Goal: Check status: Check status

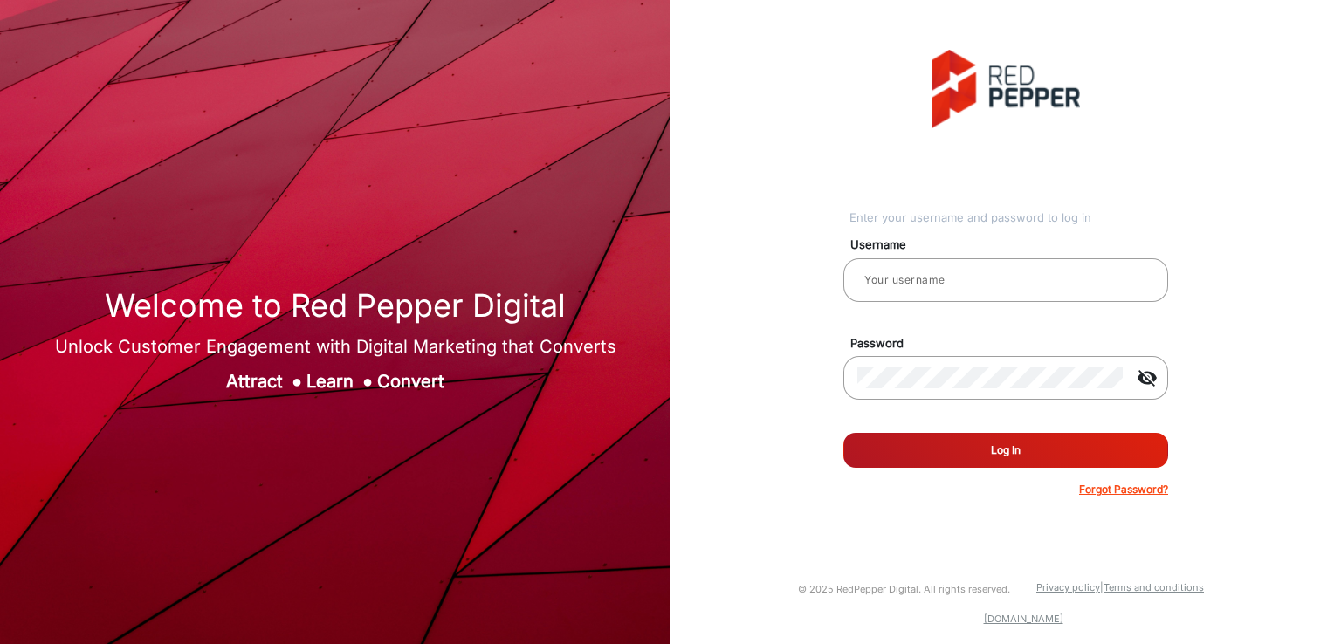
type input "[PERSON_NAME]"
click at [983, 444] on button "Log In" at bounding box center [1005, 450] width 325 height 35
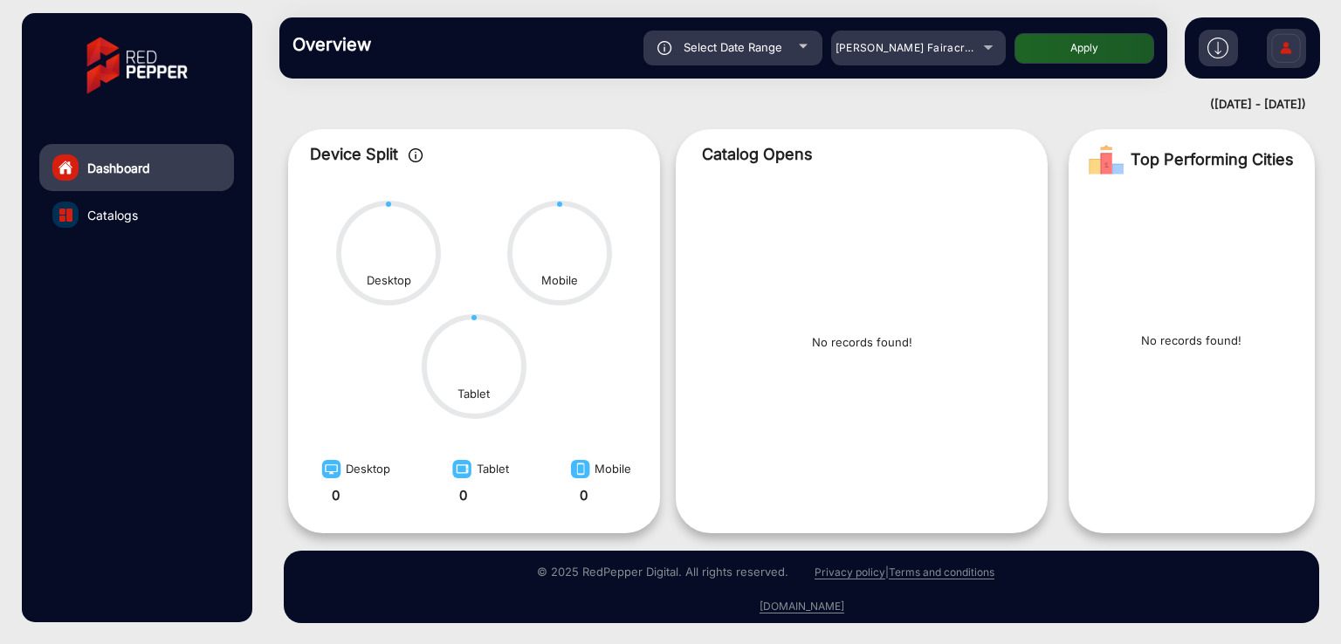
scroll to position [52, 0]
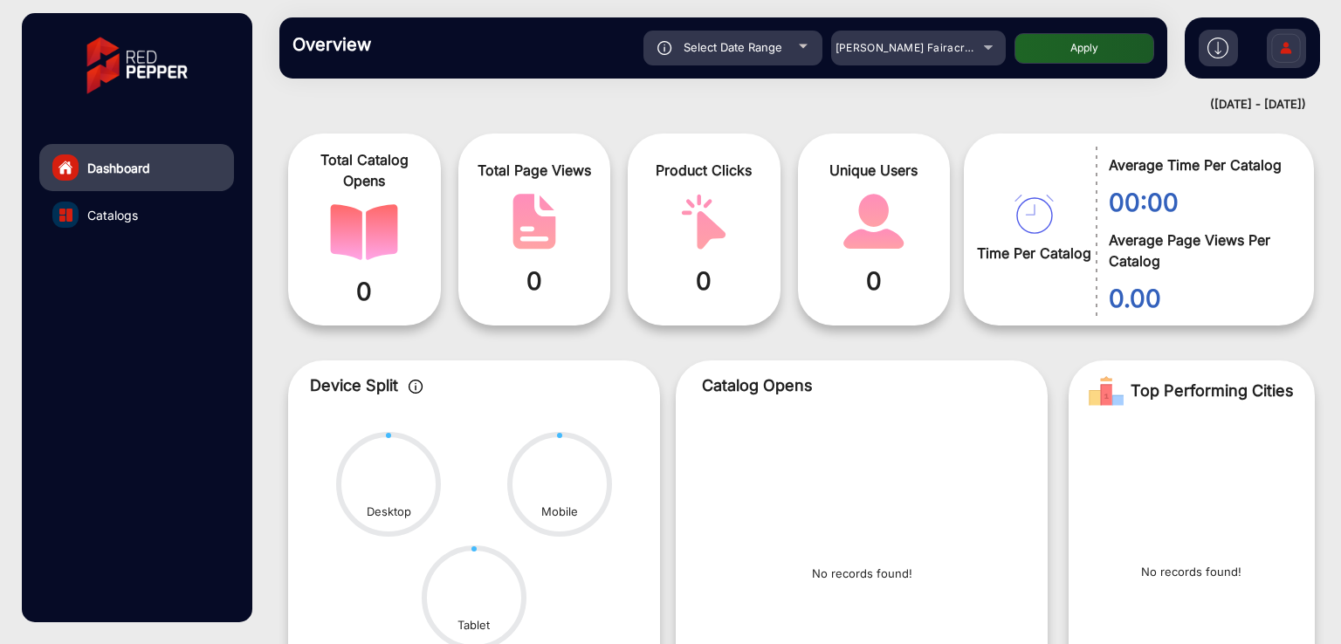
click at [732, 56] on div "Select Date Range" at bounding box center [732, 48] width 179 height 35
type input "[DATE]"
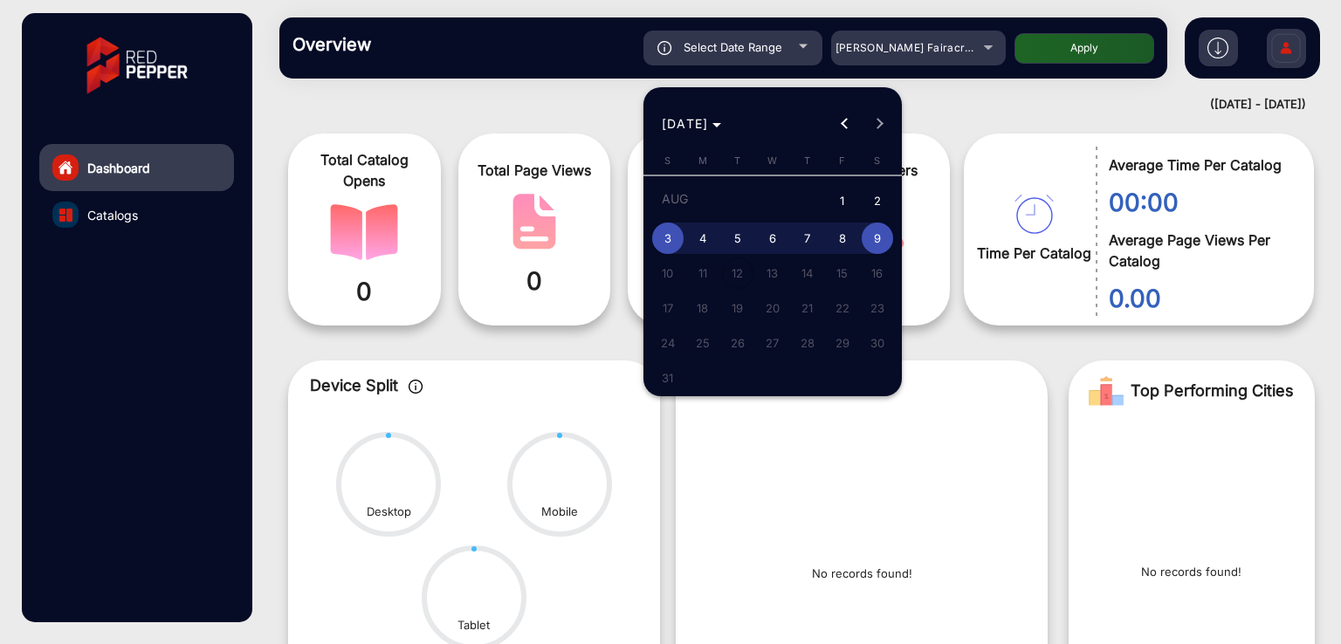
drag, startPoint x: 931, startPoint y: 98, endPoint x: 931, endPoint y: 79, distance: 18.4
click at [932, 98] on div at bounding box center [670, 322] width 1341 height 644
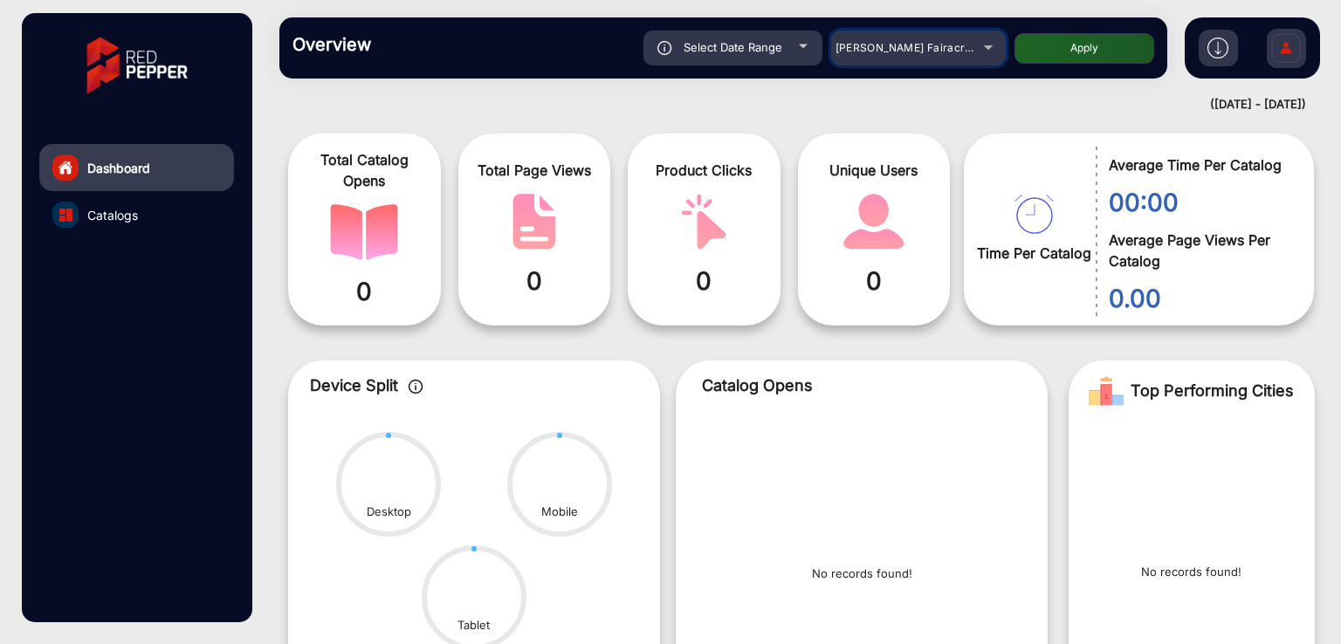
click at [922, 48] on span "[PERSON_NAME] Fairacre Farms" at bounding box center [921, 47] width 173 height 13
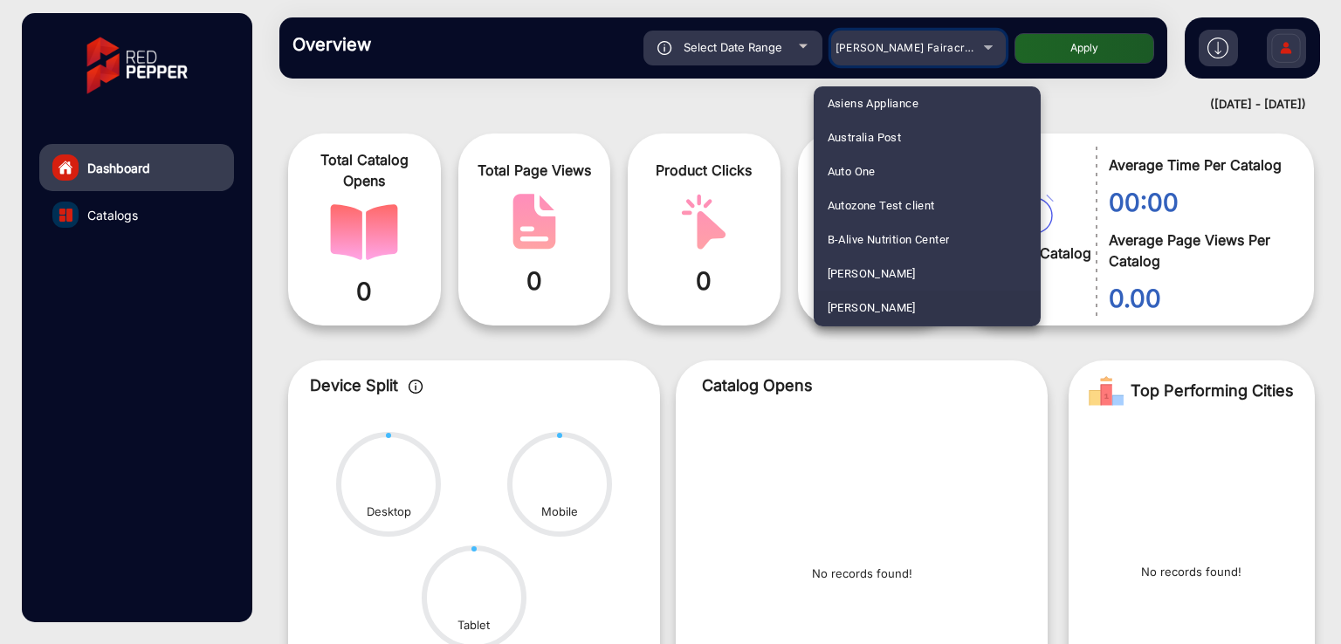
scroll to position [232, 0]
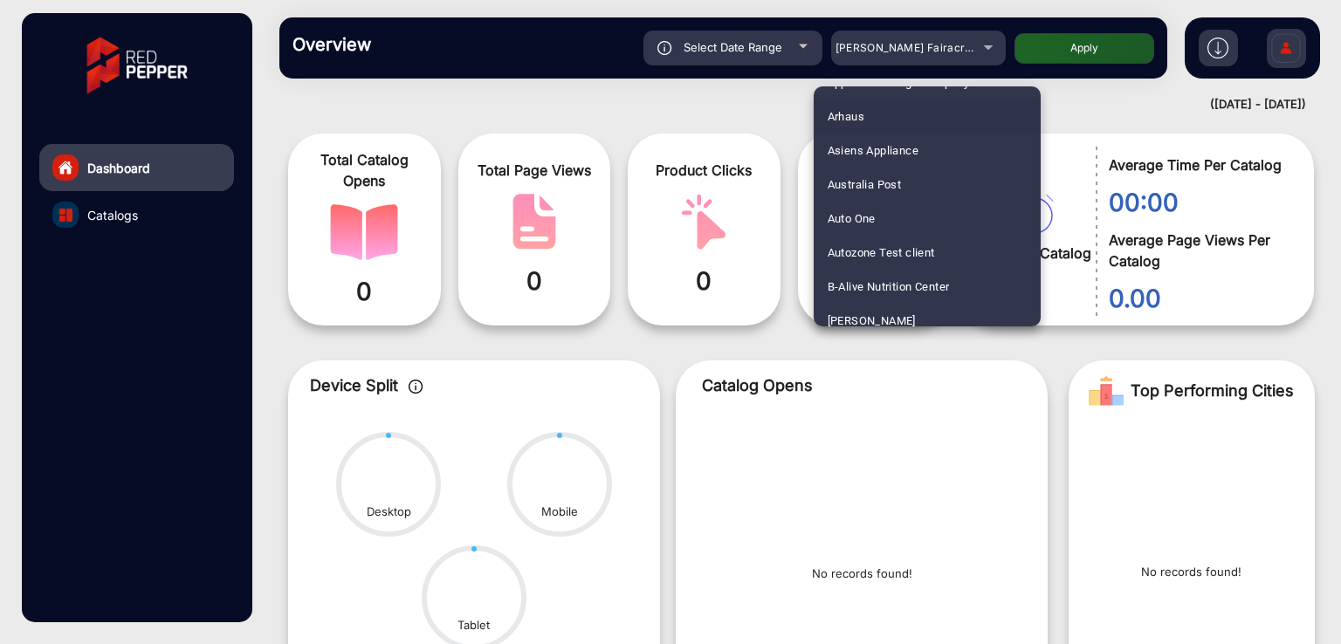
click at [877, 115] on mat-option "Arhaus" at bounding box center [927, 117] width 227 height 34
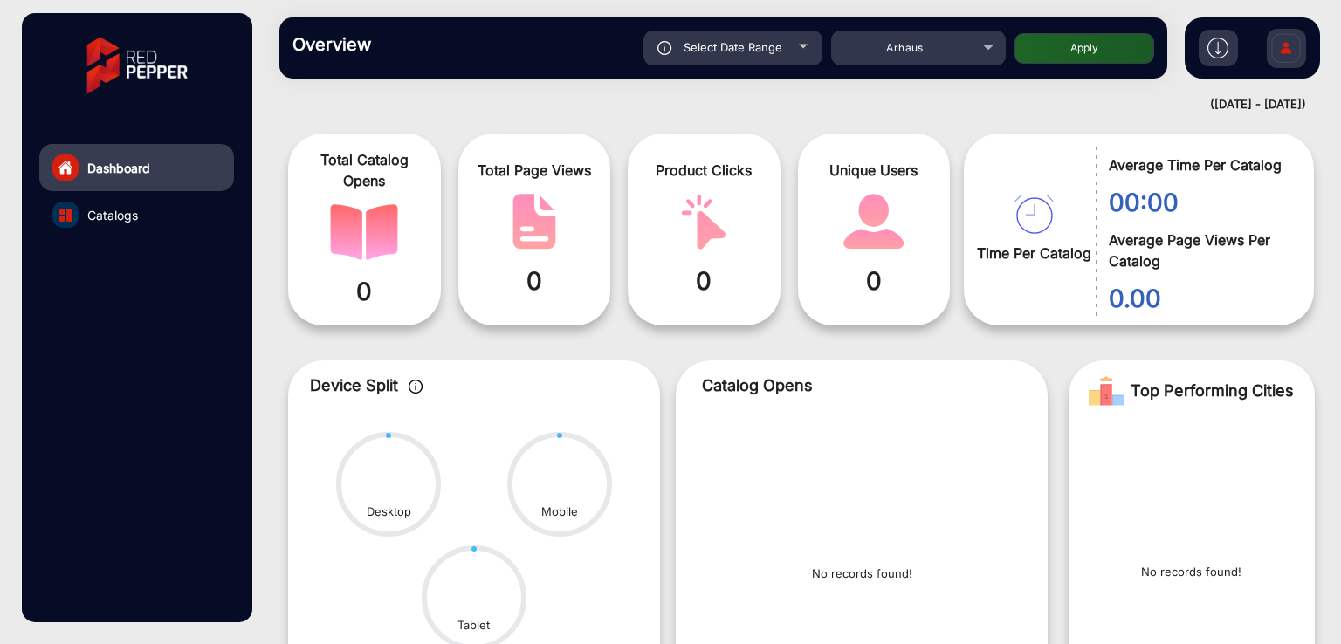
click at [1046, 43] on button "Apply" at bounding box center [1084, 48] width 140 height 31
type input "[DATE]"
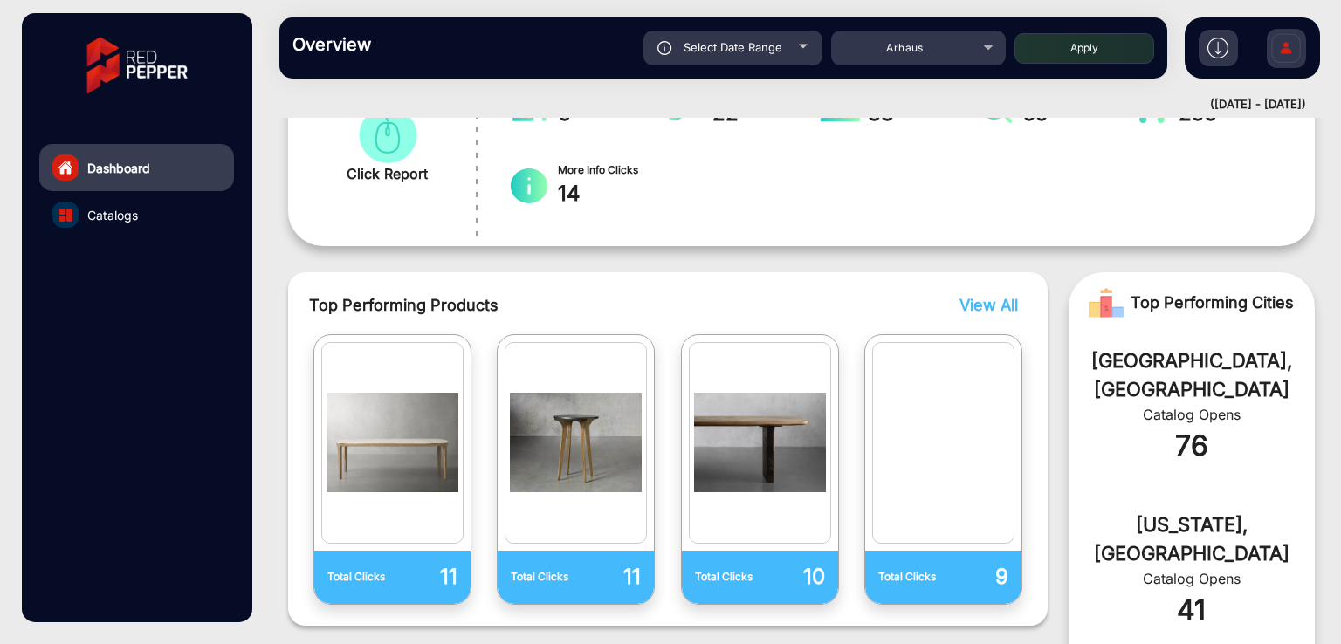
scroll to position [481, 0]
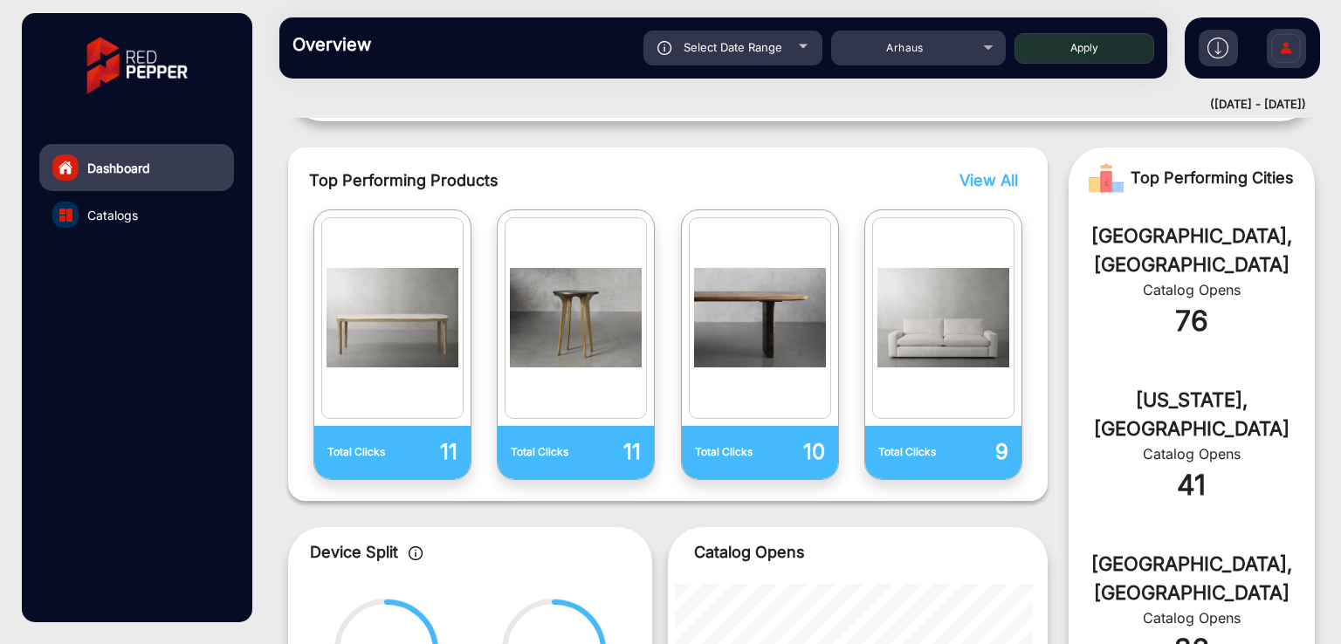
click at [1207, 300] on div "76" at bounding box center [1192, 321] width 194 height 42
click at [1178, 246] on div "Los Angeles, US" at bounding box center [1192, 251] width 194 height 58
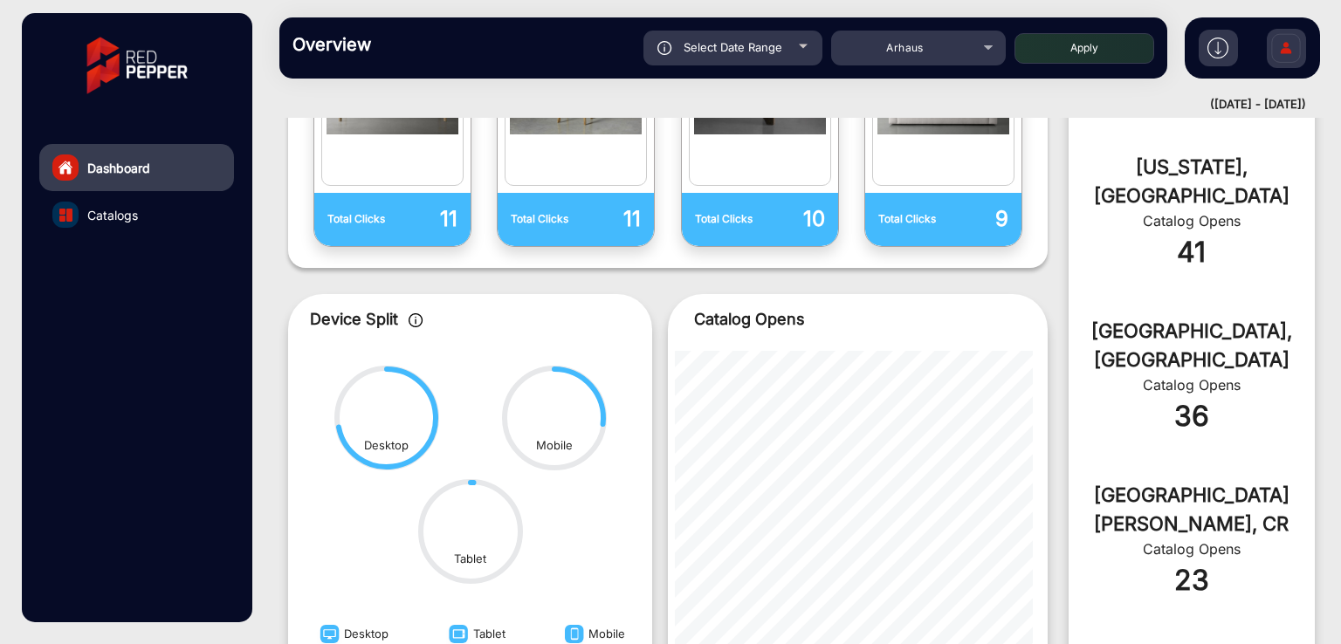
scroll to position [880, 0]
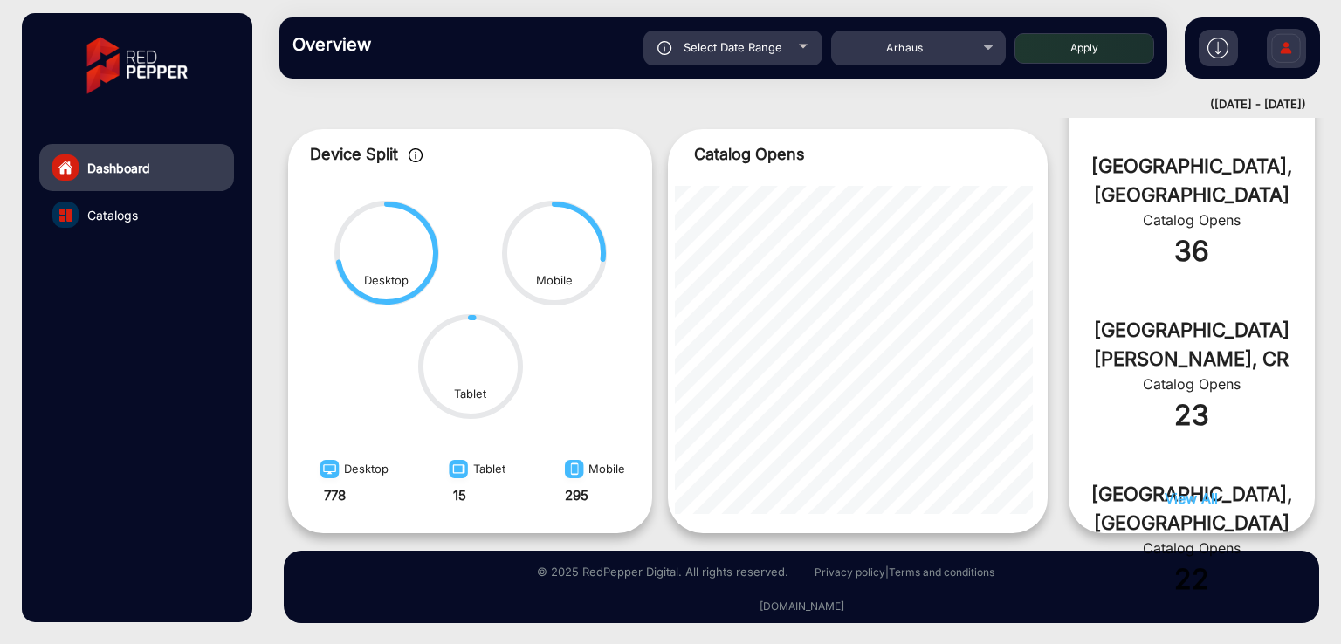
click at [1164, 493] on span "View All" at bounding box center [1190, 498] width 53 height 17
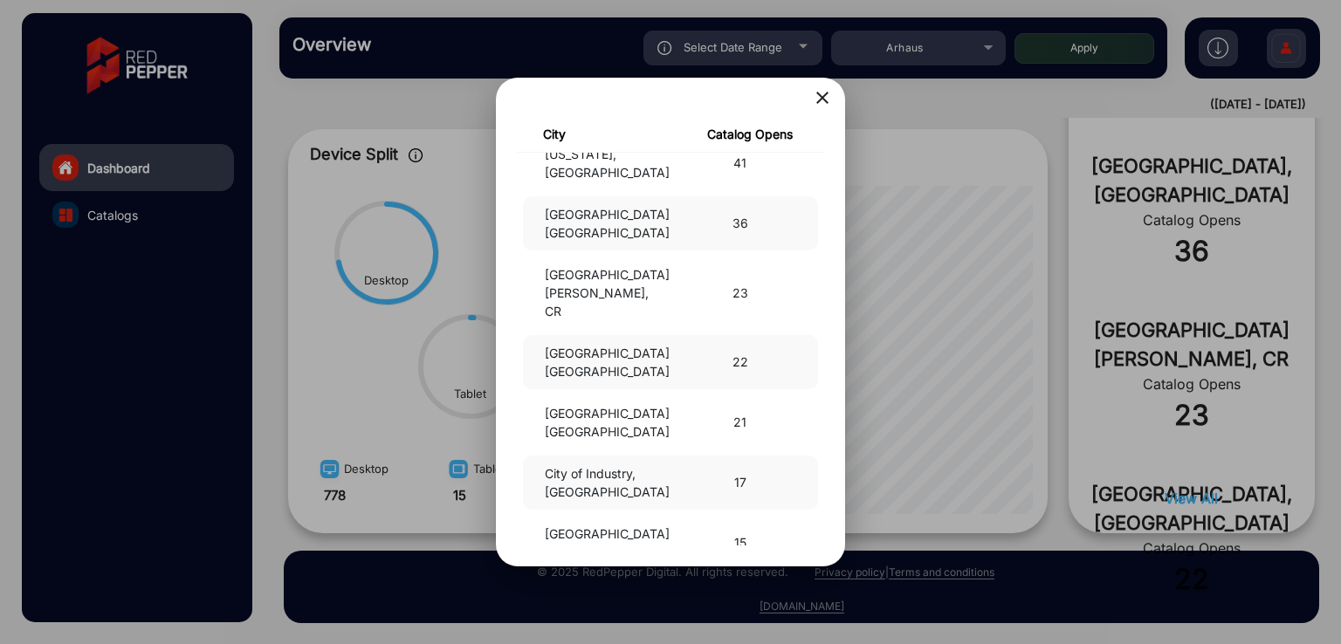
scroll to position [116, 0]
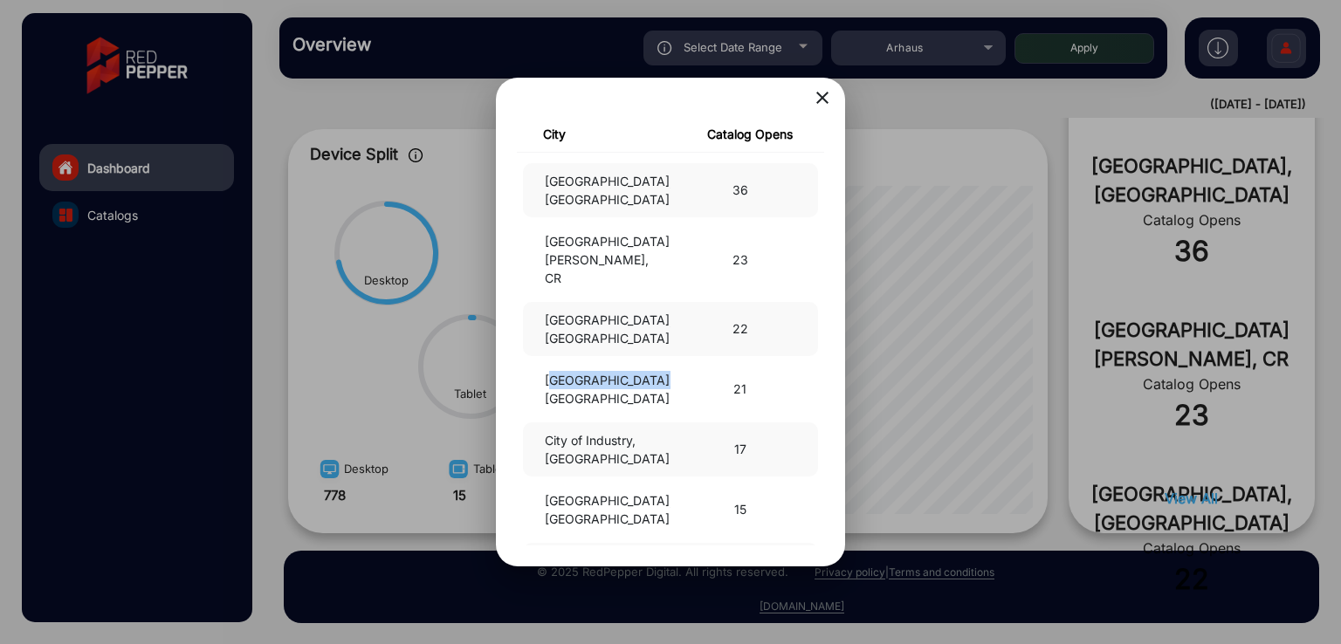
drag, startPoint x: 567, startPoint y: 293, endPoint x: 538, endPoint y: 268, distance: 39.0
click at [538, 371] on div "Boston Heights, US" at bounding box center [601, 389] width 139 height 37
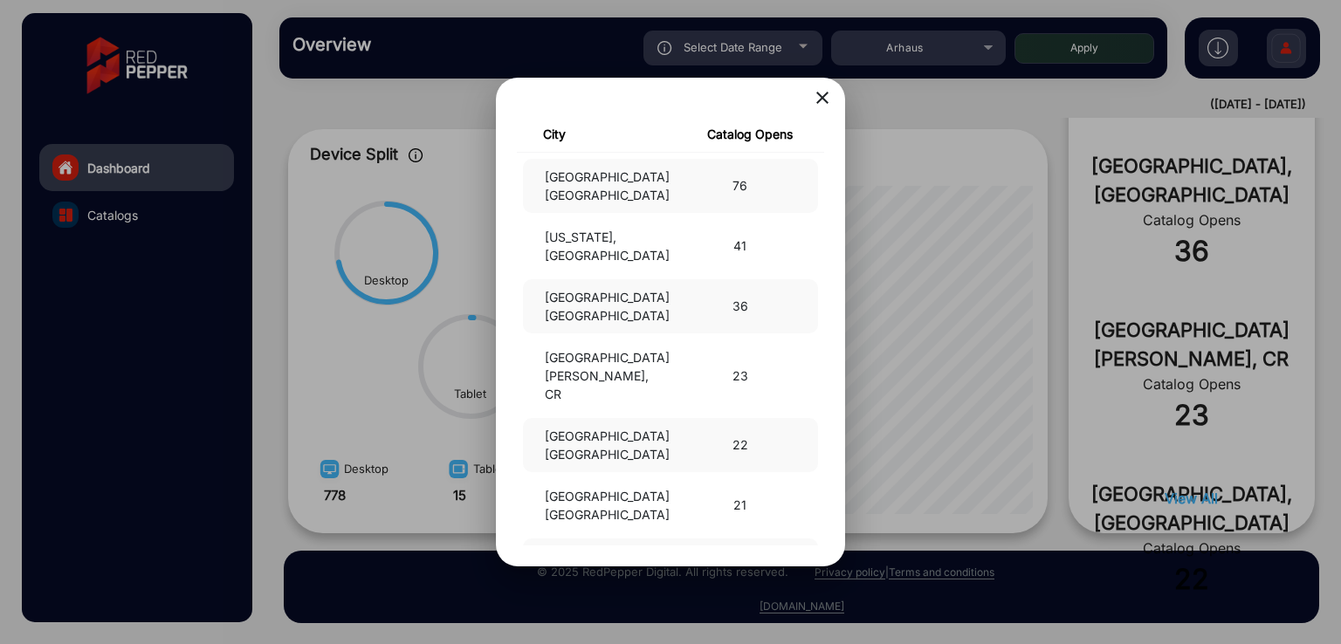
click at [620, 427] on div "Phoenix, US" at bounding box center [601, 445] width 139 height 37
drag, startPoint x: 612, startPoint y: 255, endPoint x: 538, endPoint y: 258, distance: 74.2
click at [538, 288] on div "Tampa, US" at bounding box center [601, 306] width 139 height 37
copy div "Tampa, US"
